Goal: Obtain resource: Download file/media

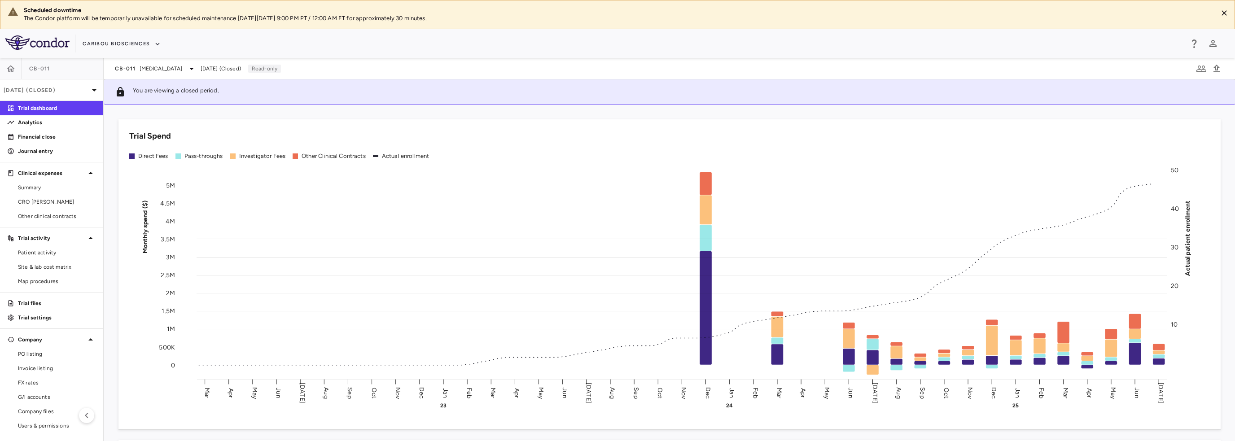
click at [49, 305] on p "Trial files" at bounding box center [57, 303] width 78 height 8
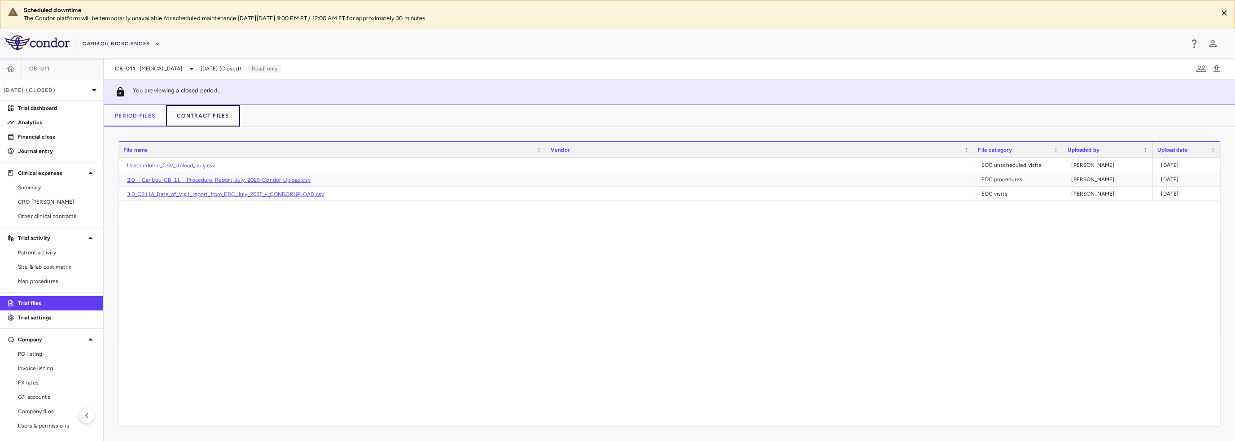
click at [190, 120] on button "Contract Files" at bounding box center [203, 116] width 74 height 22
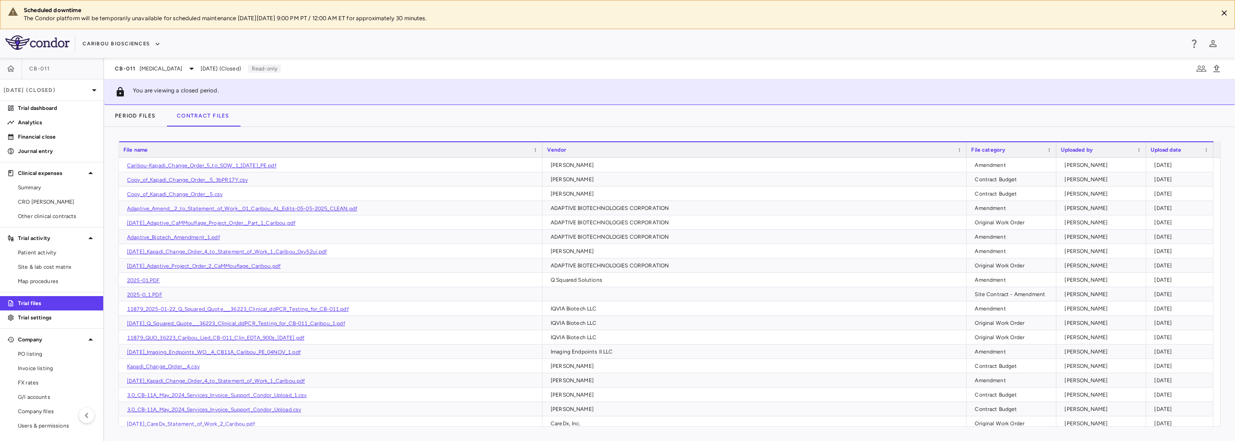
click at [319, 127] on div "Drag here to set row groups Drag here to set column labels File name Vendor Fil…" at bounding box center [669, 284] width 1131 height 314
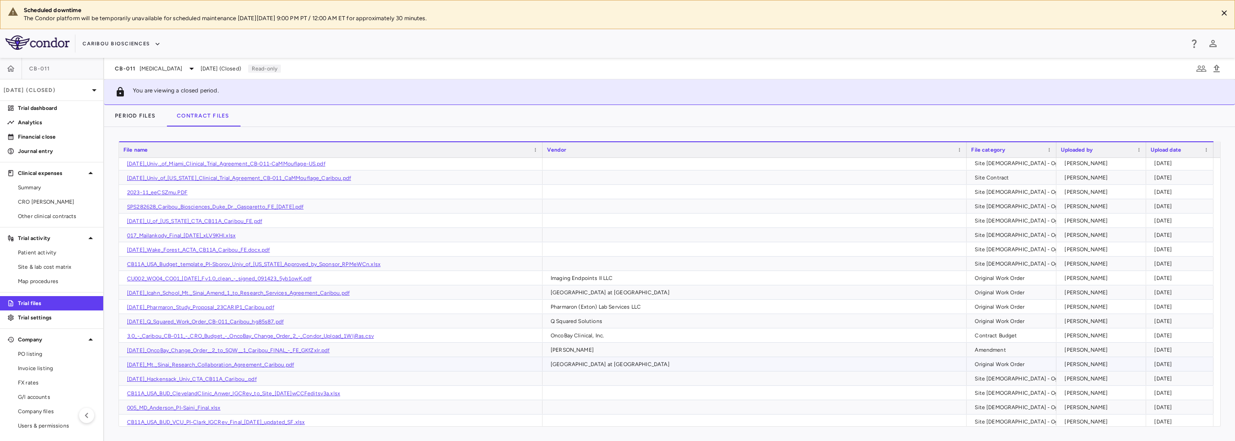
scroll to position [273, 0]
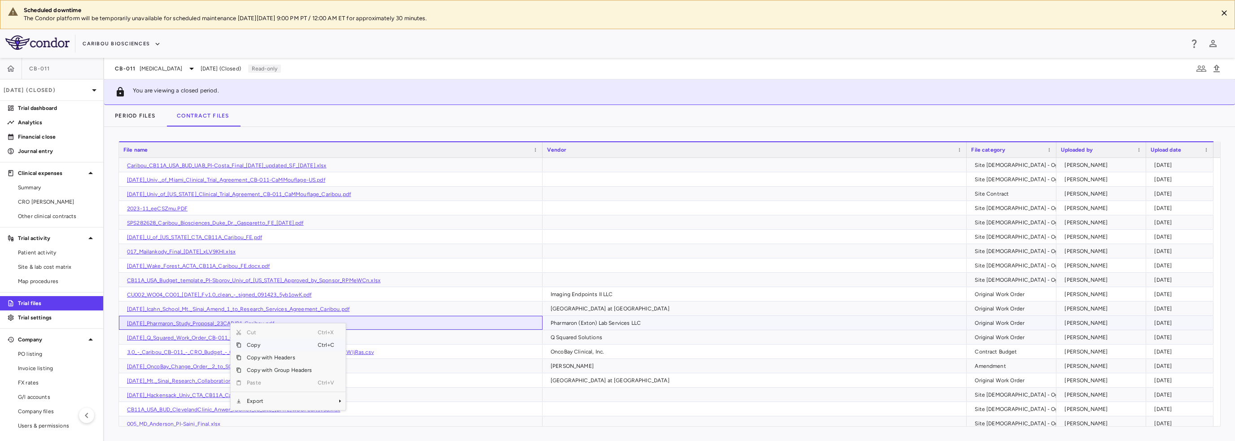
click at [229, 322] on link "[DATE]_Pharmaron_Study_Proposal_23CARIP1_Caribou.pdf" at bounding box center [200, 323] width 147 height 6
